Goal: Information Seeking & Learning: Learn about a topic

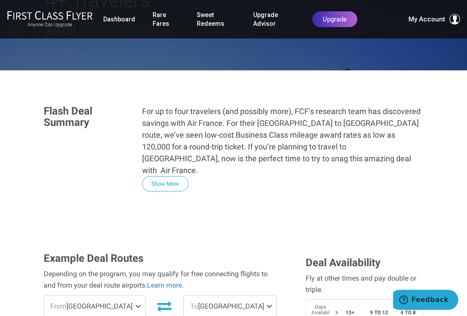
scroll to position [153, 0]
click at [174, 176] on button "Show More" at bounding box center [165, 183] width 46 height 15
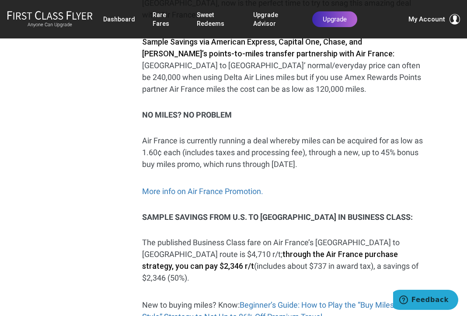
scroll to position [308, 0]
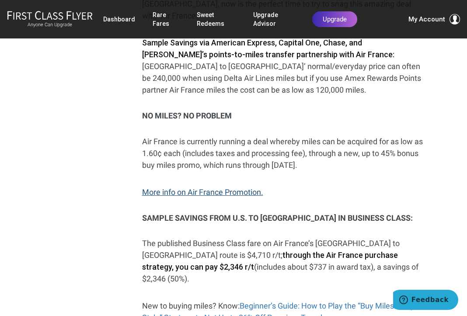
click at [228, 187] on link "More info on Air France Promotion." at bounding box center [202, 191] width 121 height 9
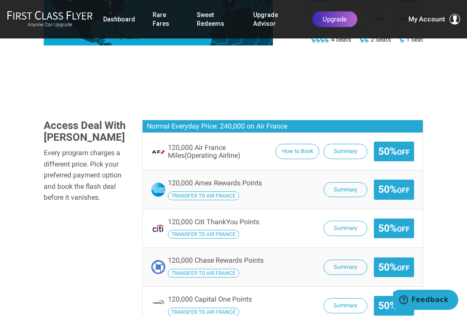
scroll to position [551, 0]
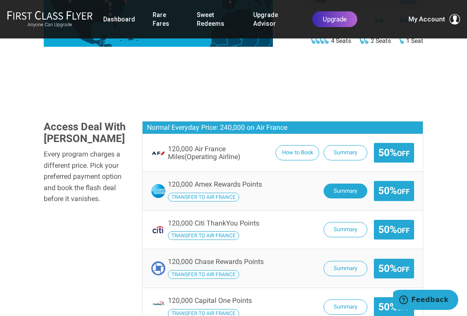
click at [337, 183] on button "Summary" at bounding box center [345, 190] width 44 height 15
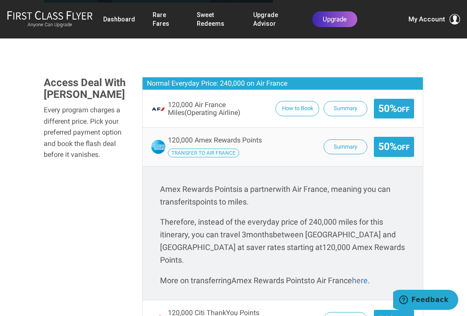
scroll to position [596, 0]
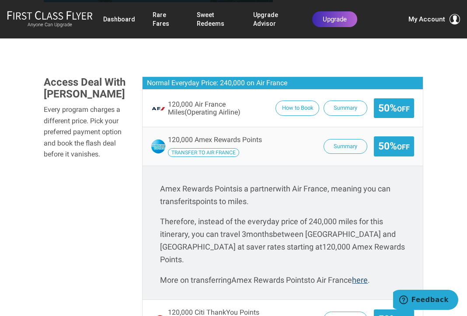
click at [365, 275] on link "here" at bounding box center [360, 279] width 16 height 9
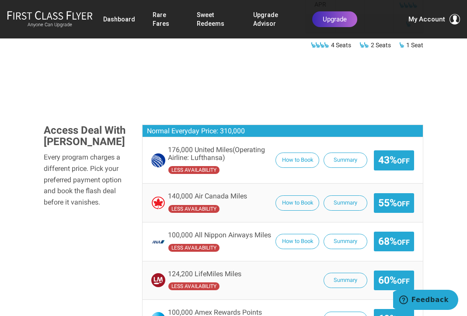
scroll to position [537, 0]
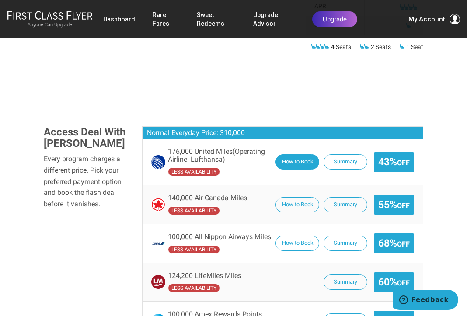
click at [288, 154] on button "How to Book" at bounding box center [297, 161] width 44 height 15
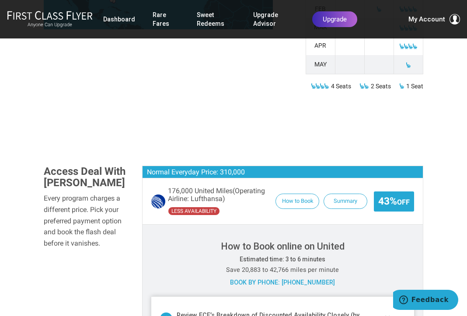
scroll to position [494, 0]
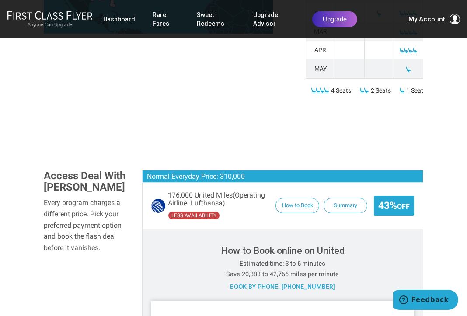
click at [249, 191] on span "176,000 United Miles (Operating Airline: Lufthansa) less availability" at bounding box center [220, 205] width 104 height 28
click at [126, 197] on div "Every program charges a different price. Pick your preferred payment option and…" at bounding box center [86, 225] width 85 height 56
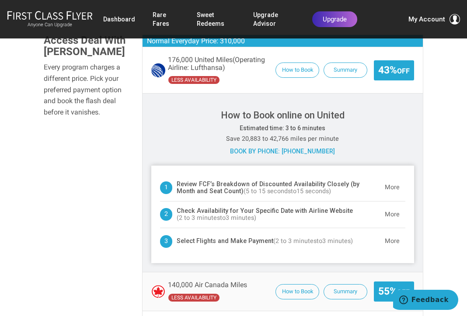
scroll to position [636, 0]
